Goal: Check status: Check status

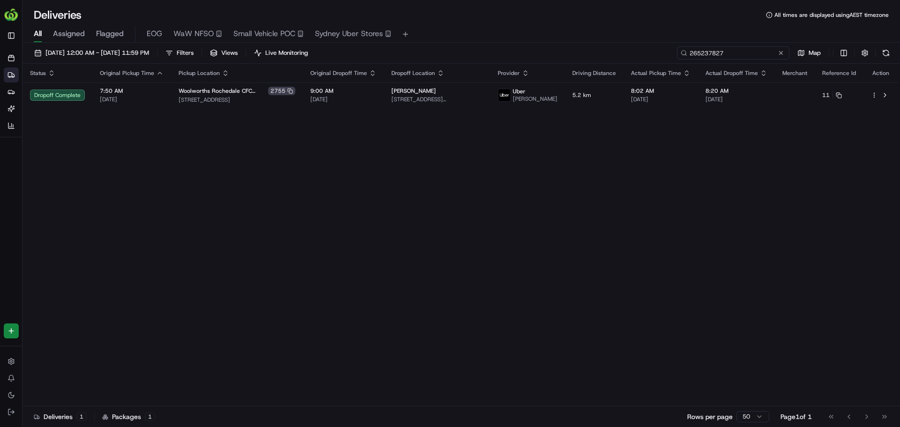
drag, startPoint x: 0, startPoint y: 0, endPoint x: 730, endPoint y: 53, distance: 732.1
click at [730, 53] on input "265237827" at bounding box center [733, 52] width 113 height 13
paste input "723664"
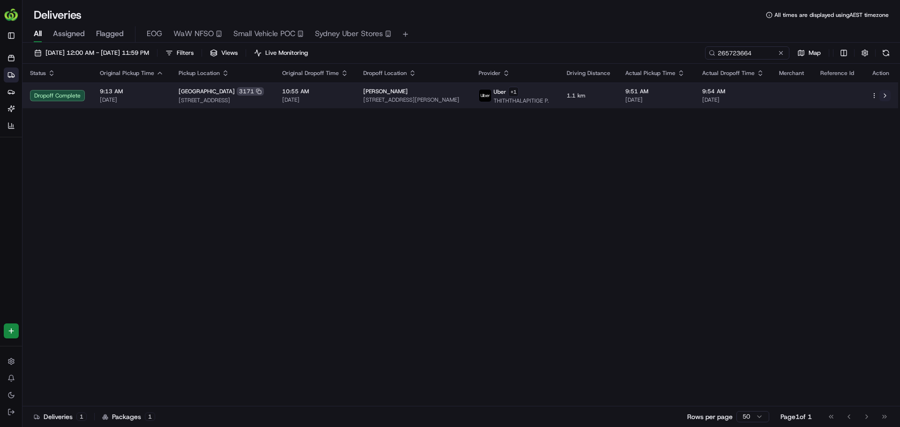
click at [884, 97] on button at bounding box center [885, 95] width 11 height 11
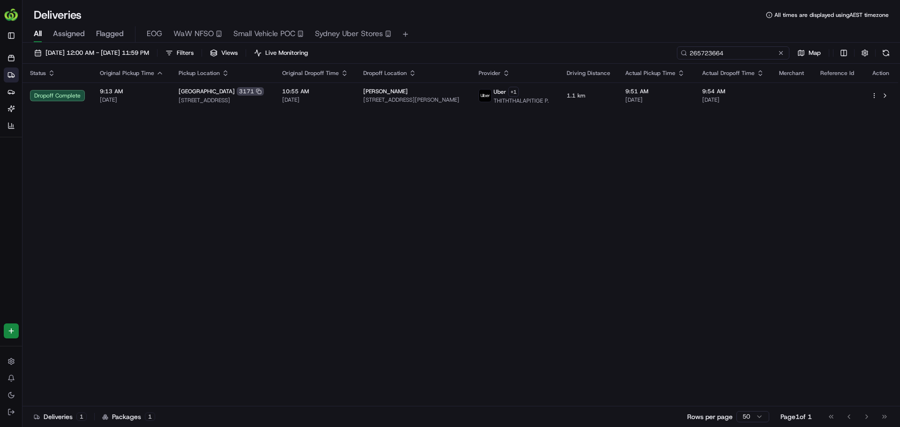
click at [740, 47] on input "265723664" at bounding box center [733, 52] width 113 height 13
paste input "622963"
type input "265622963"
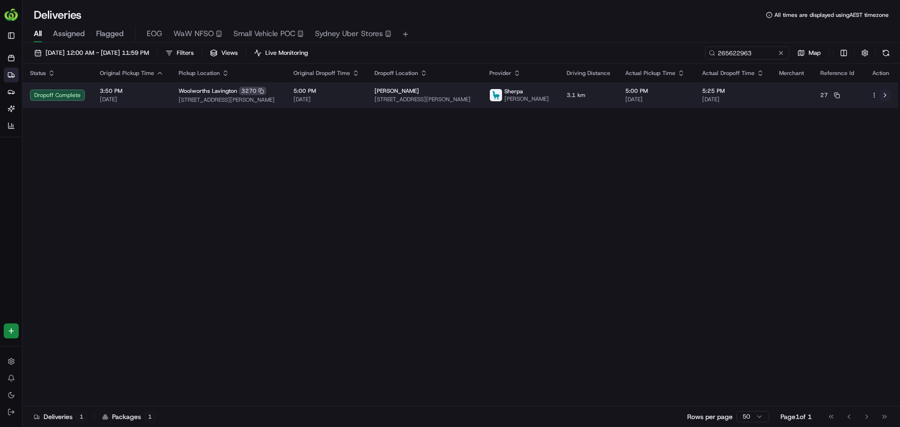
click at [883, 96] on button at bounding box center [885, 95] width 11 height 11
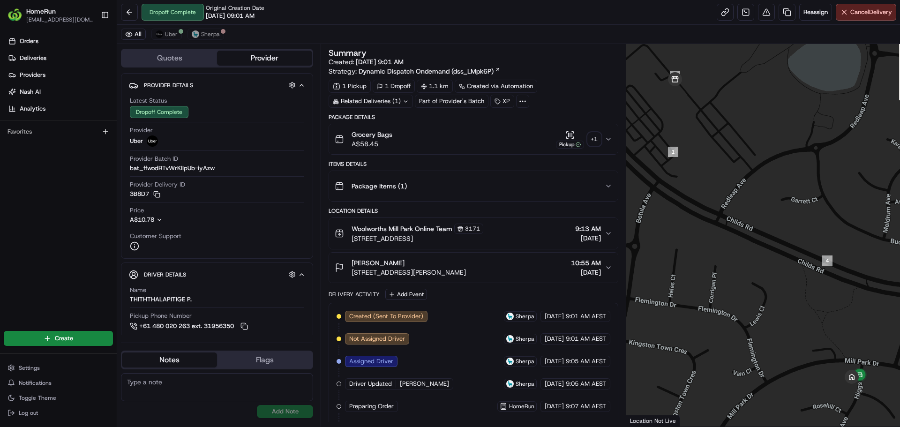
click at [591, 133] on div "+ 1" at bounding box center [594, 139] width 13 height 13
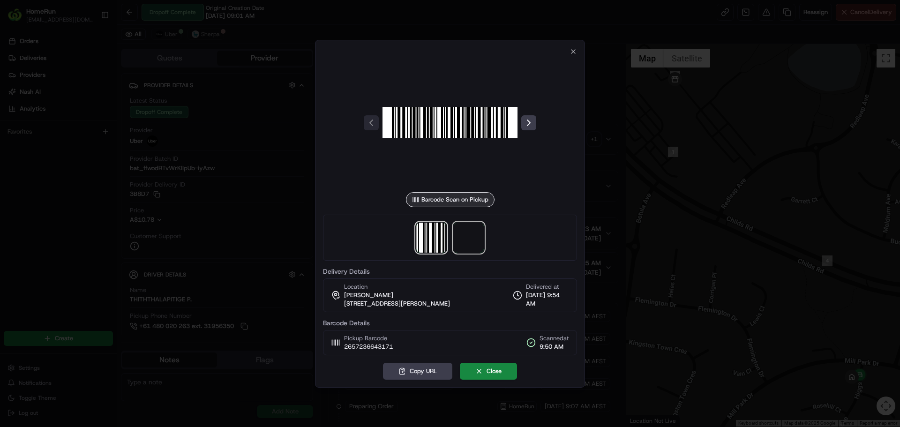
click at [472, 240] on span at bounding box center [469, 238] width 30 height 30
click at [642, 177] on div at bounding box center [450, 213] width 900 height 427
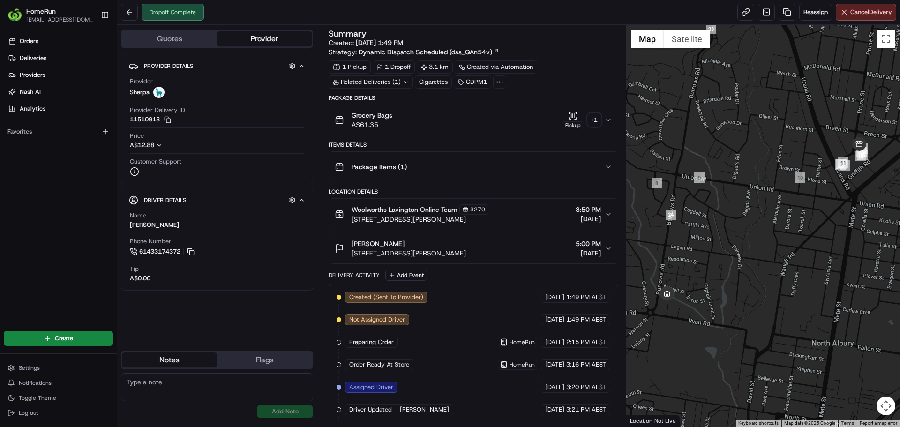
click at [594, 118] on div "+ 1" at bounding box center [594, 119] width 13 height 13
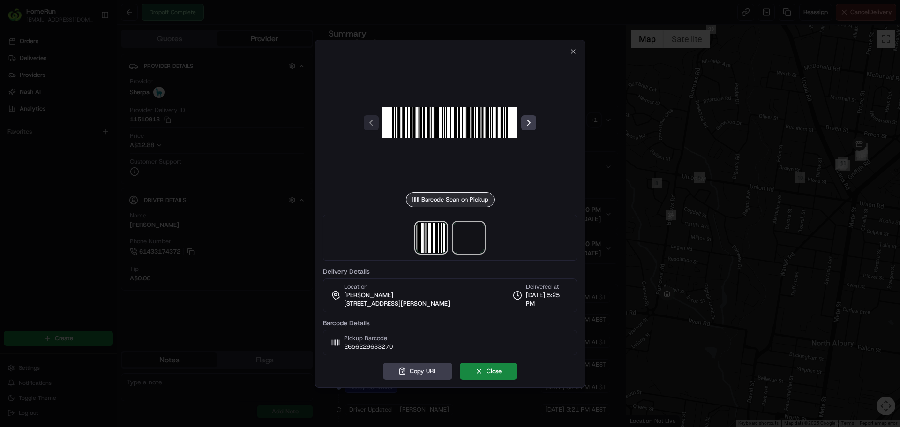
click at [481, 242] on span at bounding box center [469, 238] width 30 height 30
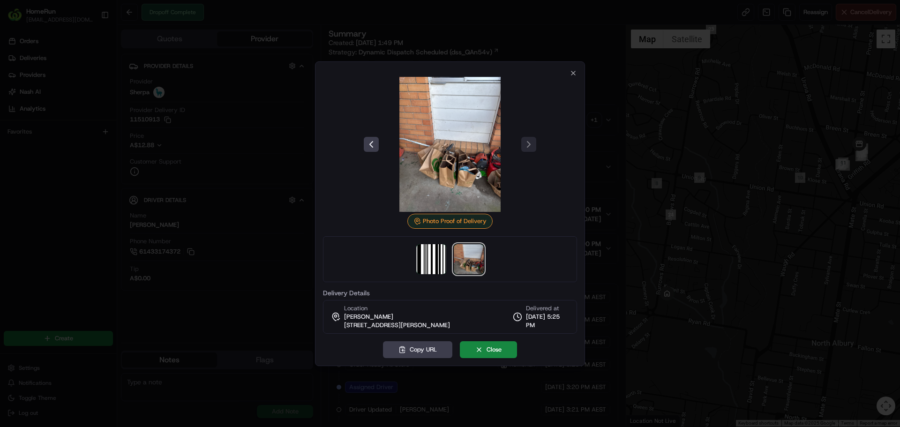
click at [282, 191] on div at bounding box center [450, 213] width 900 height 427
